Goal: Information Seeking & Learning: Check status

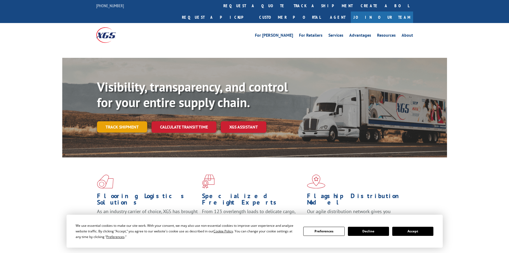
click at [130, 121] on link "Track shipment" at bounding box center [122, 126] width 50 height 11
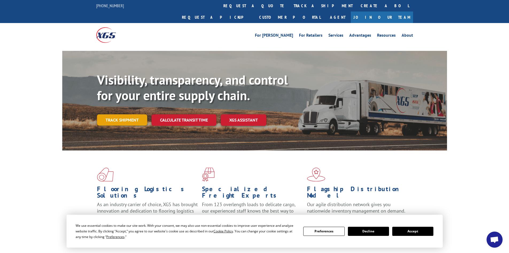
click at [138, 114] on link "Track shipment" at bounding box center [122, 119] width 50 height 11
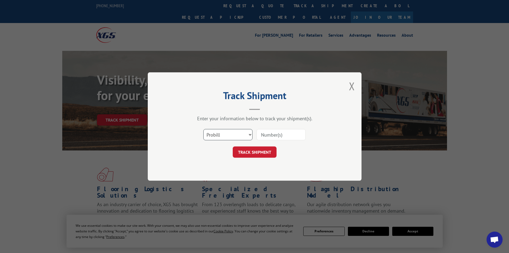
click at [244, 134] on select "Select category... Probill BOL PO" at bounding box center [227, 134] width 49 height 11
select select "bol"
click at [203, 129] on select "Select category... Probill BOL PO" at bounding box center [227, 134] width 49 height 11
click at [282, 132] on input at bounding box center [281, 134] width 49 height 11
paste input "5091238"
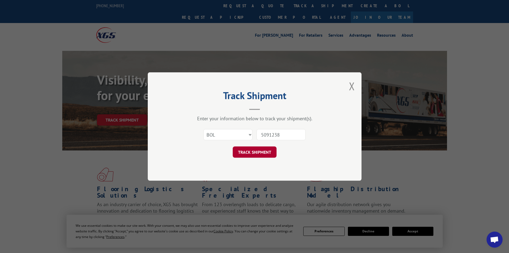
type input "5091238"
click at [245, 151] on button "TRACK SHIPMENT" at bounding box center [255, 151] width 44 height 11
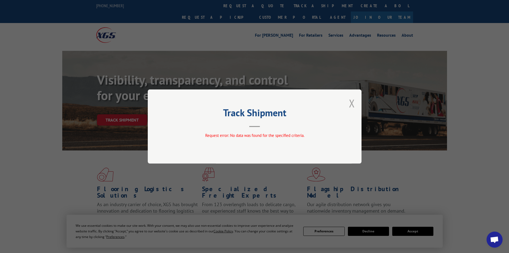
click at [352, 101] on button "Close modal" at bounding box center [352, 103] width 6 height 14
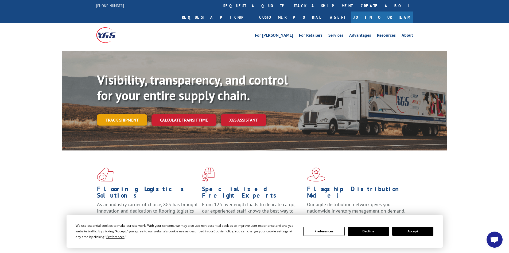
click at [132, 114] on link "Track shipment" at bounding box center [122, 119] width 50 height 11
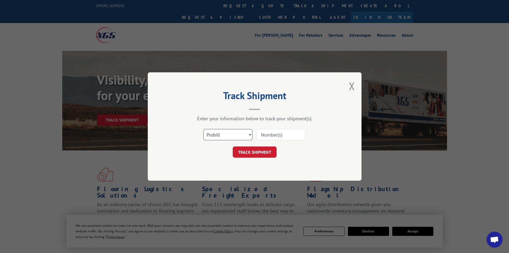
click at [244, 134] on select "Select category... Probill BOL PO" at bounding box center [227, 134] width 49 height 11
select select "bol"
click at [203, 129] on select "Select category... Probill BOL PO" at bounding box center [227, 134] width 49 height 11
click at [275, 132] on input at bounding box center [281, 134] width 49 height 11
paste input "5091238"
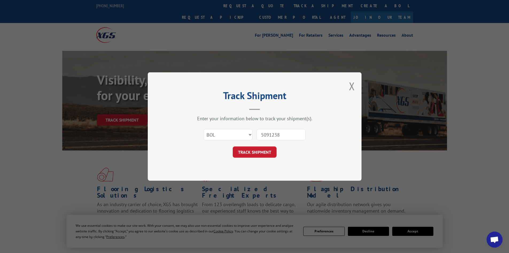
click at [263, 134] on input "5091238" at bounding box center [281, 134] width 49 height 11
type input "5091238"
click at [263, 150] on button "TRACK SHIPMENT" at bounding box center [255, 151] width 44 height 11
